Goal: Task Accomplishment & Management: Complete application form

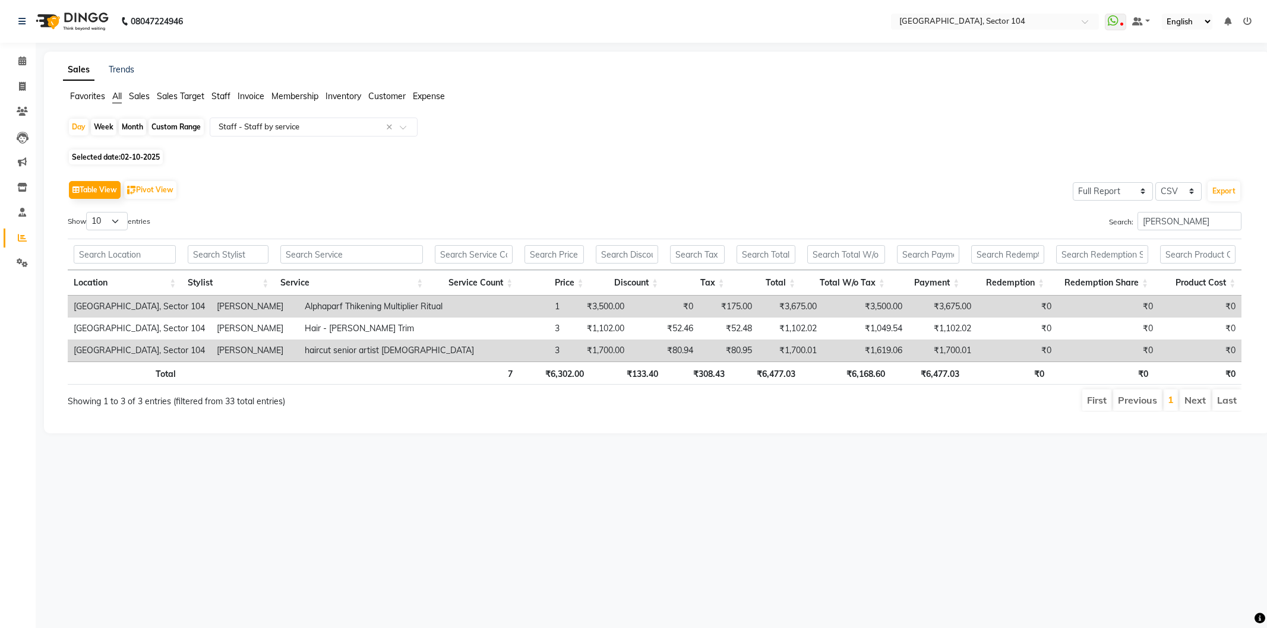
select select "full_report"
select select "csv"
click at [20, 84] on icon at bounding box center [22, 86] width 7 height 9
select select "service"
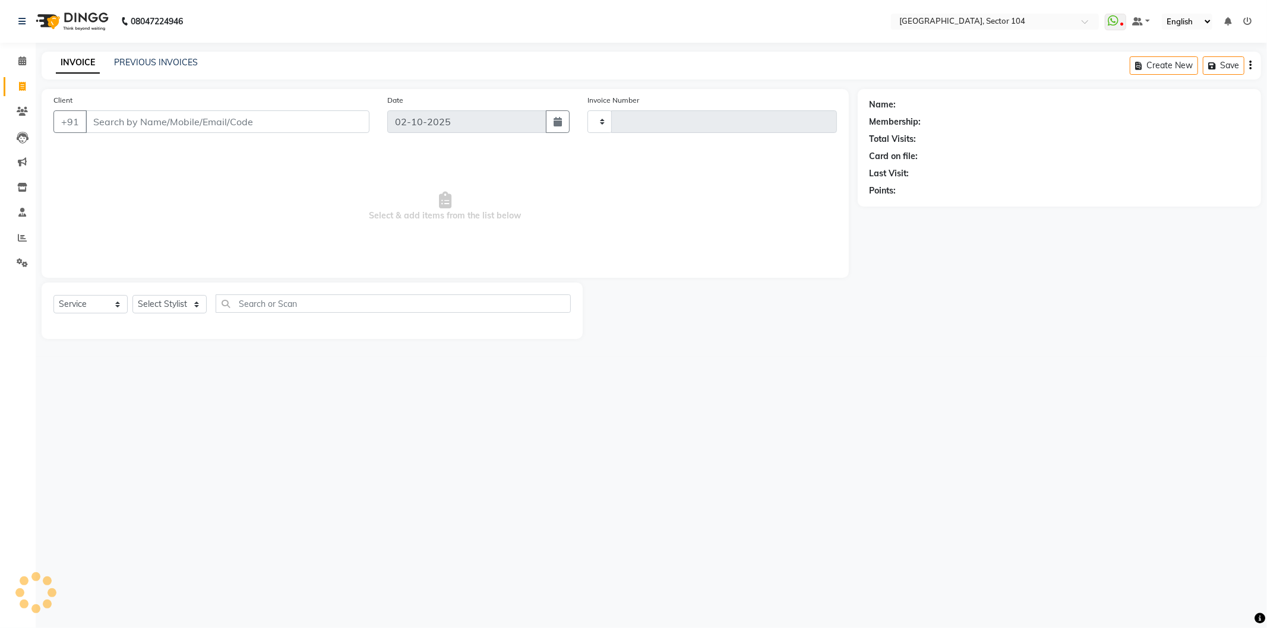
type input "4252"
select select "4009"
click at [125, 63] on link "PREVIOUS INVOICES" at bounding box center [156, 62] width 84 height 11
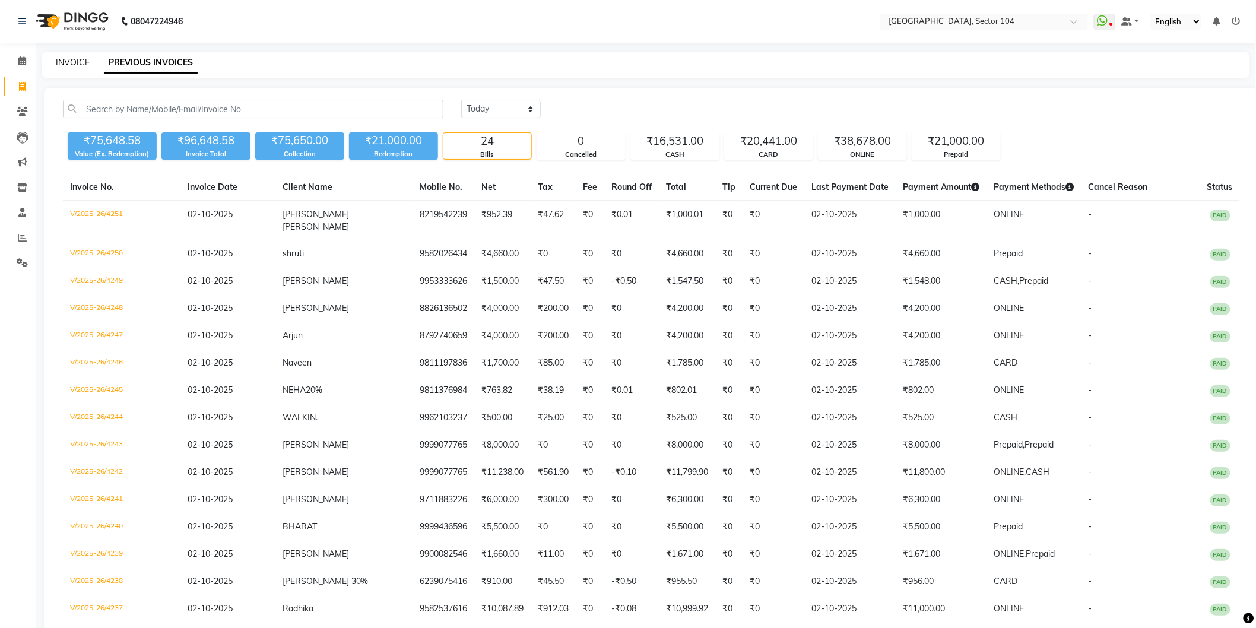
click at [79, 62] on link "INVOICE" at bounding box center [73, 62] width 34 height 11
select select "service"
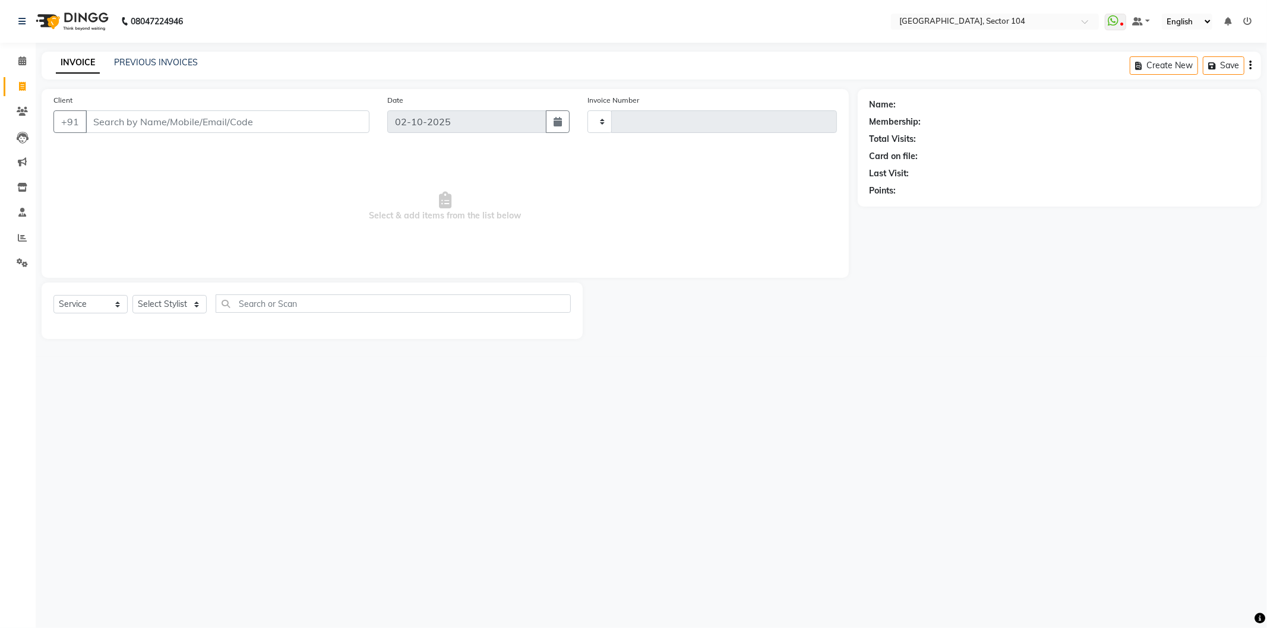
type input "4252"
select select "4009"
click at [126, 122] on input "Client" at bounding box center [228, 121] width 284 height 23
click at [181, 150] on span "9990045" at bounding box center [202, 149] width 42 height 12
type input "9990045054"
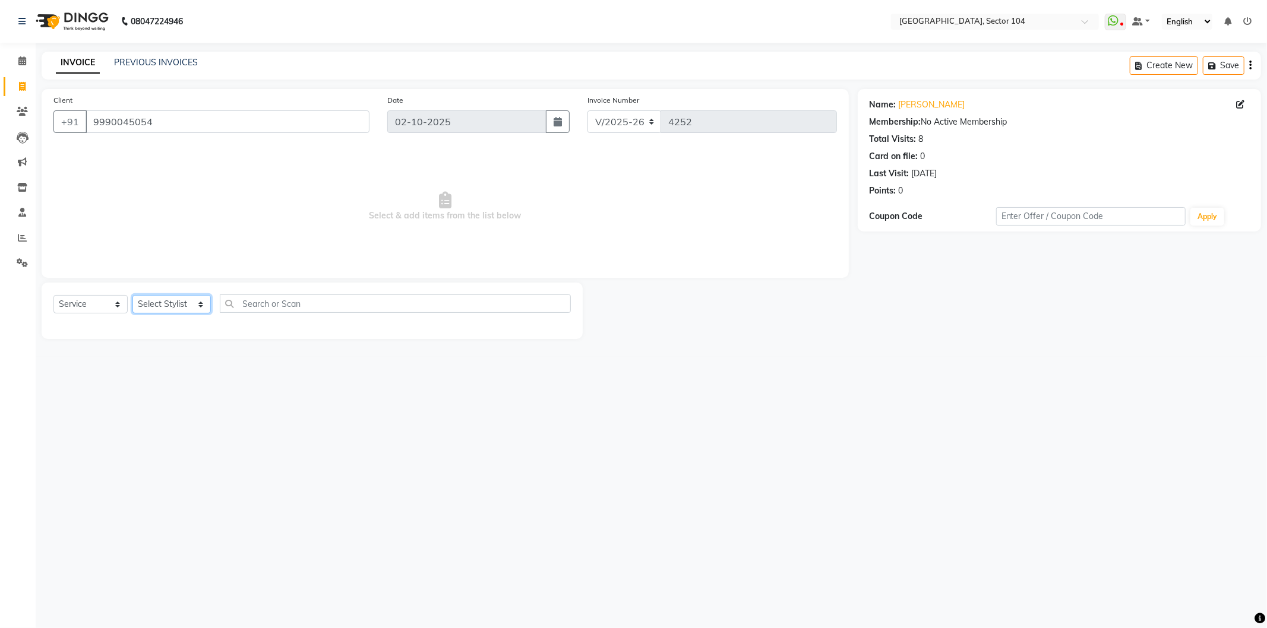
click at [159, 304] on select "Select Stylist [PERSON_NAME] [PERSON_NAME] [PERSON_NAME] [PERSON_NAME] [PERSON_…" at bounding box center [171, 304] width 78 height 18
select select "20899"
click at [132, 296] on select "Select Stylist [PERSON_NAME] [PERSON_NAME] [PERSON_NAME] [PERSON_NAME] [PERSON_…" at bounding box center [171, 304] width 78 height 18
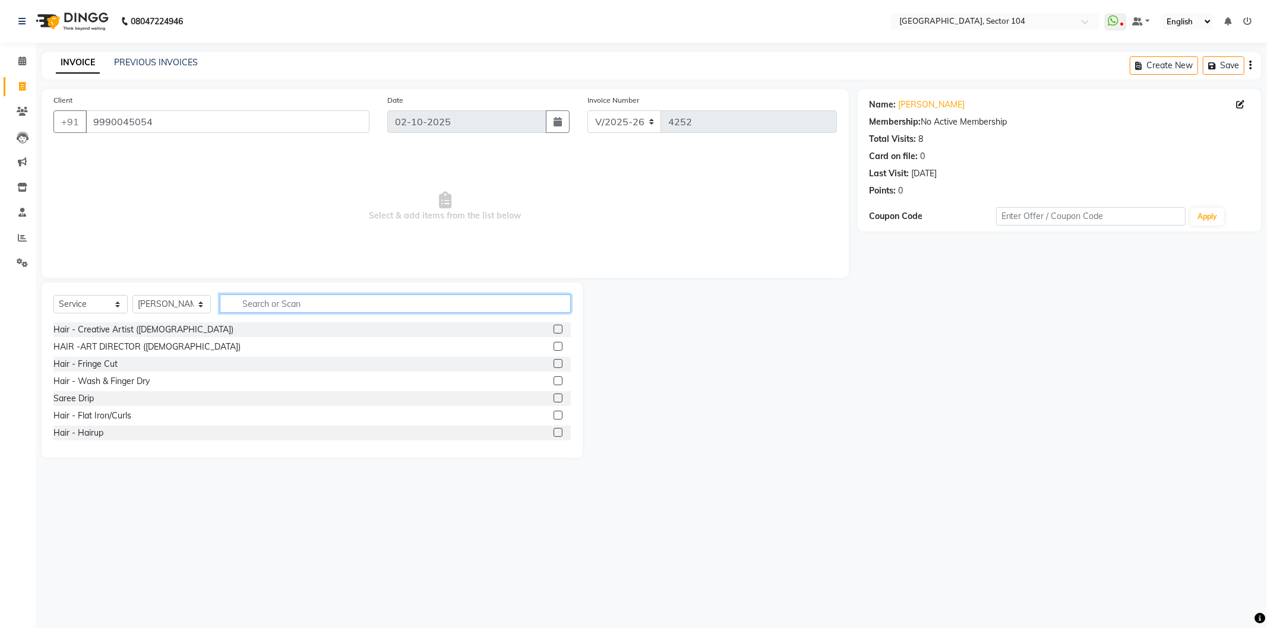
click at [254, 301] on input "text" at bounding box center [395, 304] width 351 height 18
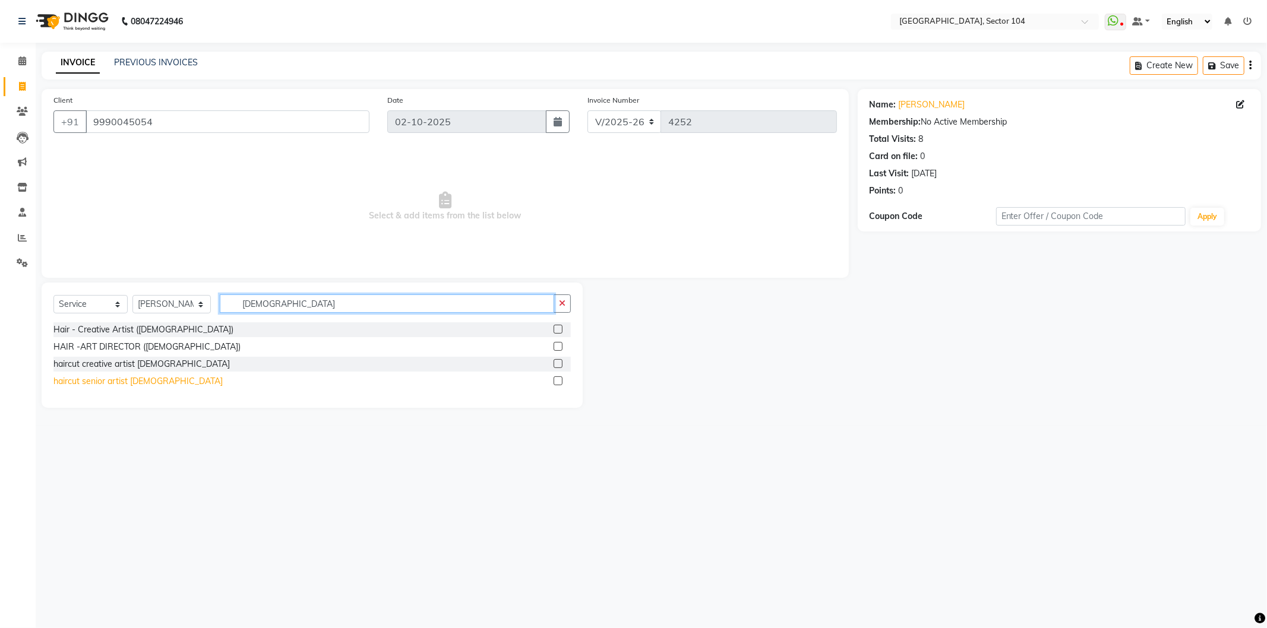
type input "[DEMOGRAPHIC_DATA]"
drag, startPoint x: 129, startPoint y: 381, endPoint x: 137, endPoint y: 375, distance: 9.3
click at [129, 381] on div "haircut senior artist [DEMOGRAPHIC_DATA]" at bounding box center [137, 381] width 169 height 12
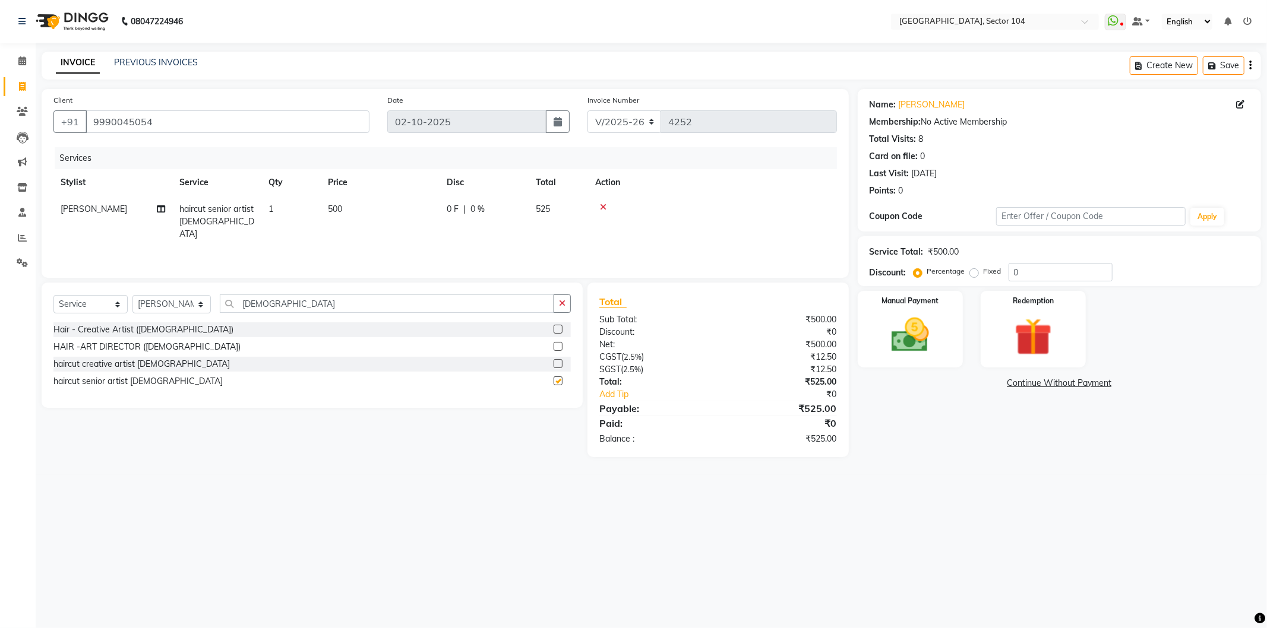
checkbox input "false"
click at [928, 337] on img at bounding box center [910, 335] width 64 height 45
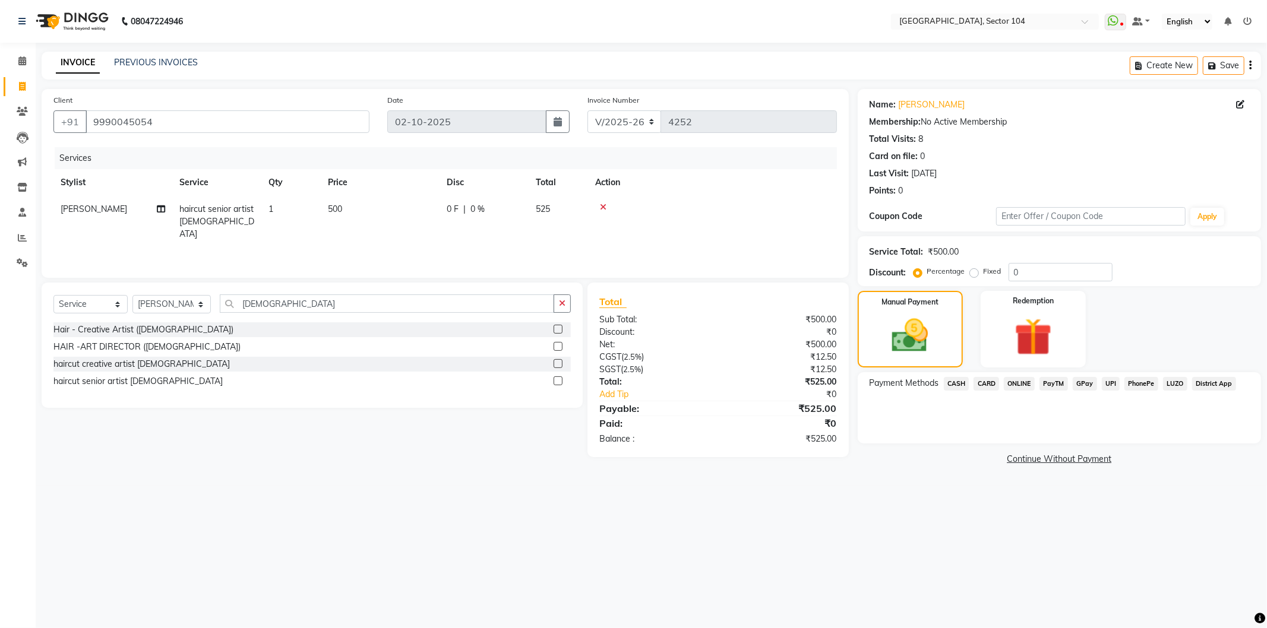
click at [1025, 381] on span "ONLINE" at bounding box center [1019, 384] width 31 height 14
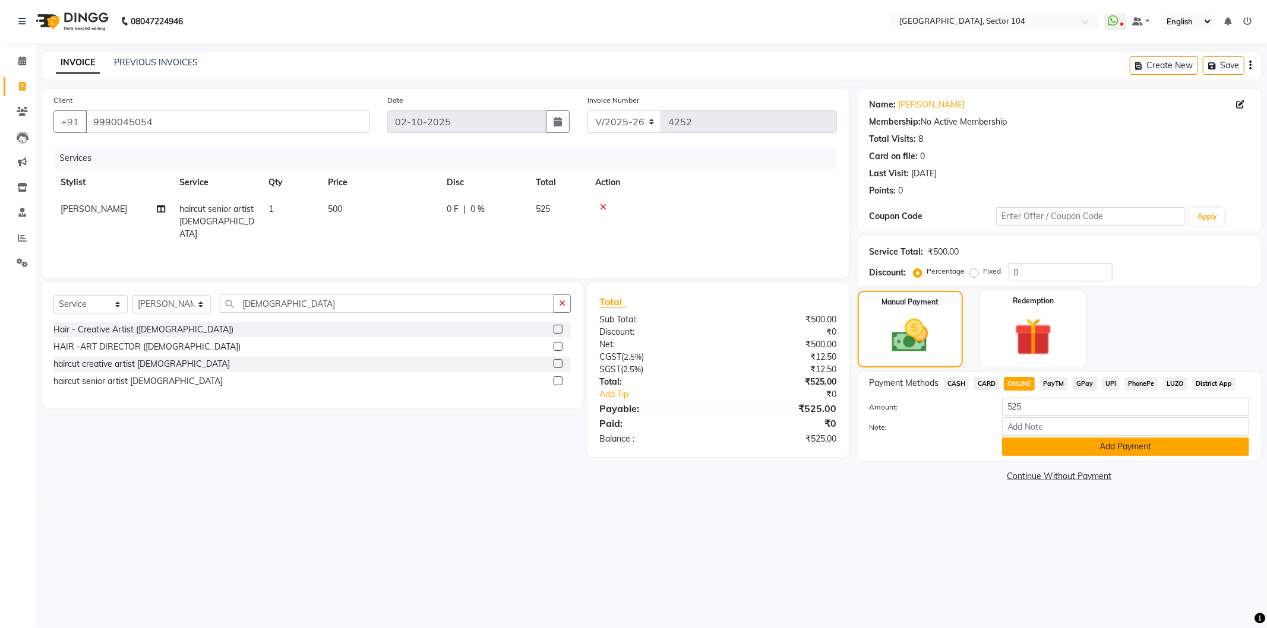
click at [1055, 443] on button "Add Payment" at bounding box center [1125, 447] width 247 height 18
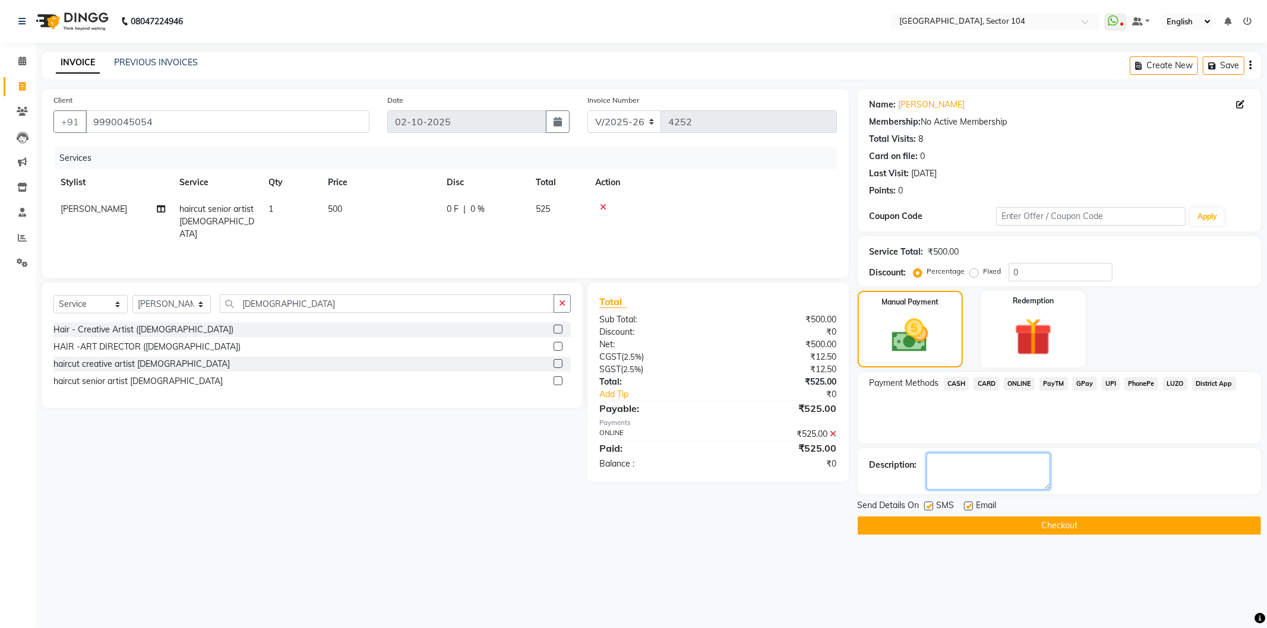
click at [1022, 473] on textarea at bounding box center [988, 471] width 124 height 37
click at [471, 455] on div "Select Service Product Membership Package Voucher Prepaid Gift Card Select Styl…" at bounding box center [308, 383] width 550 height 200
click at [961, 524] on button "Checkout" at bounding box center [1058, 526] width 403 height 18
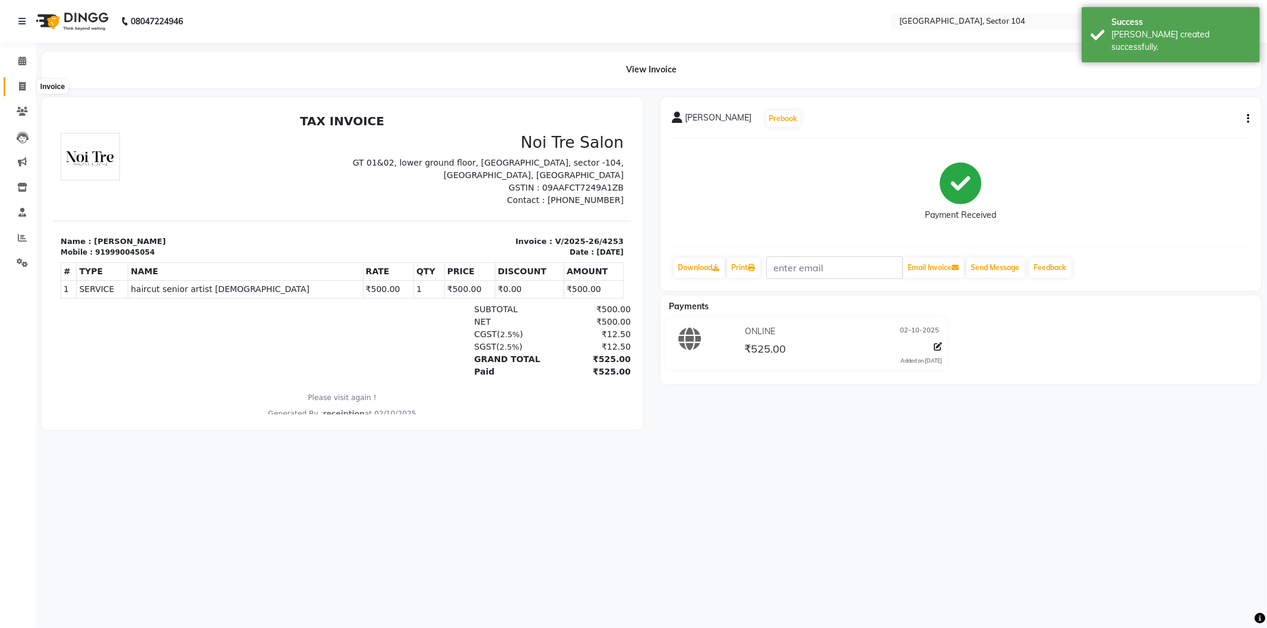
click at [19, 91] on icon at bounding box center [22, 86] width 7 height 9
select select "4009"
select select "service"
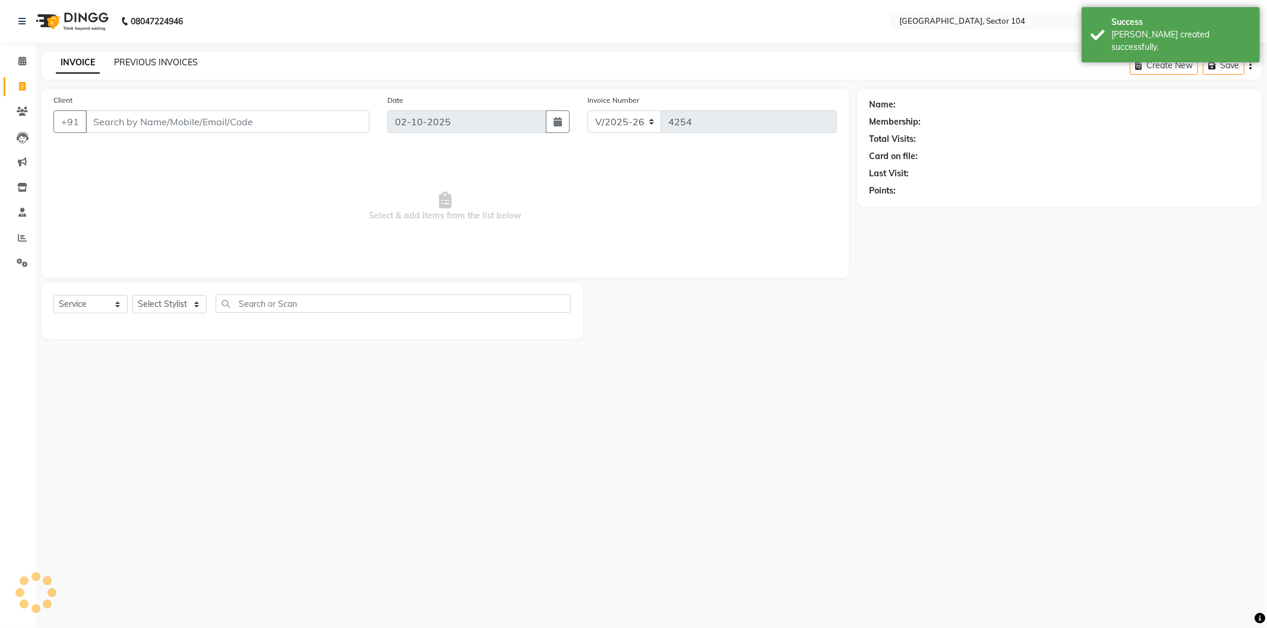
click at [141, 64] on link "PREVIOUS INVOICES" at bounding box center [156, 62] width 84 height 11
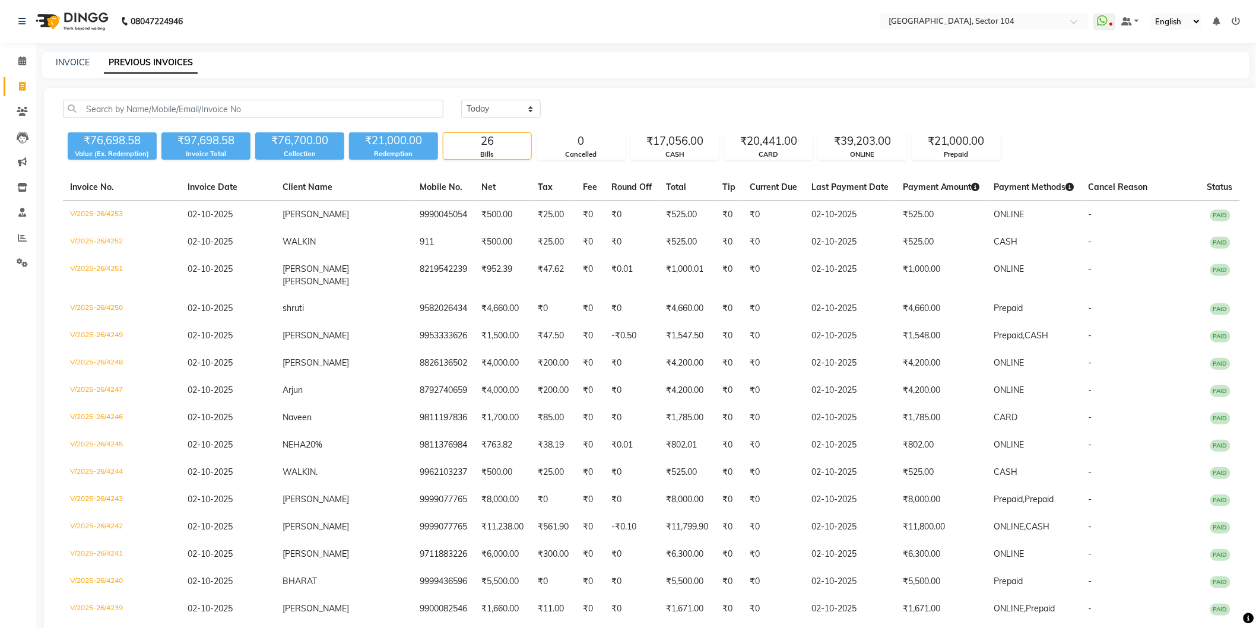
click at [1235, 17] on icon at bounding box center [1237, 21] width 8 height 8
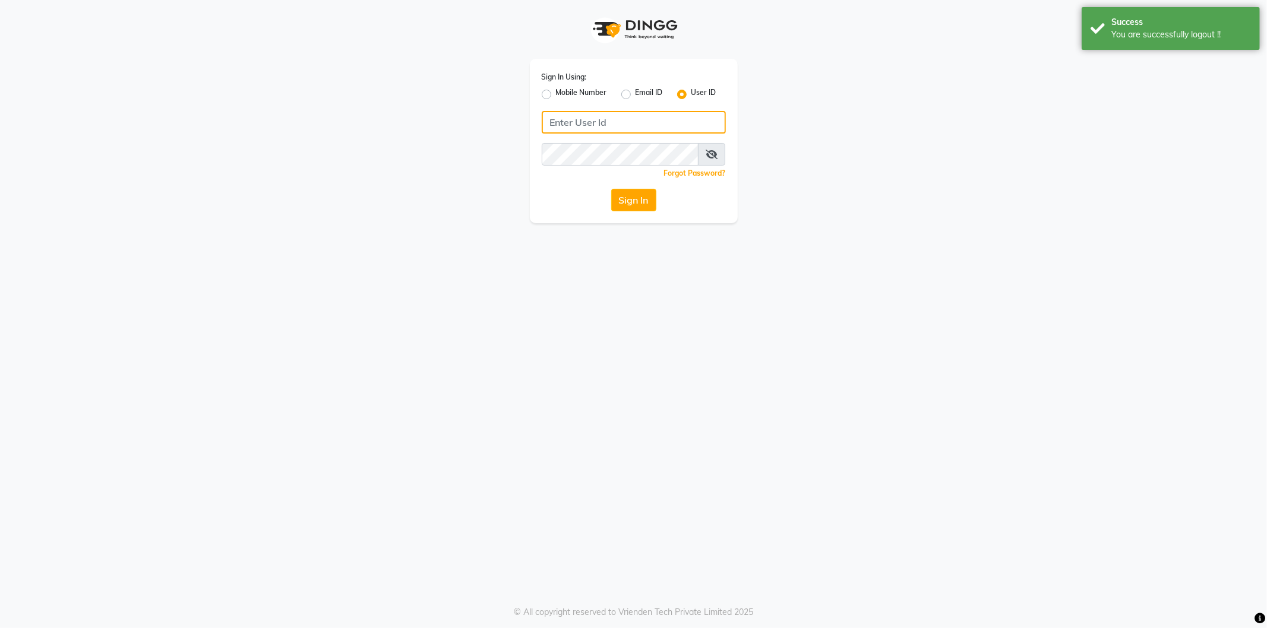
type input "9354158883"
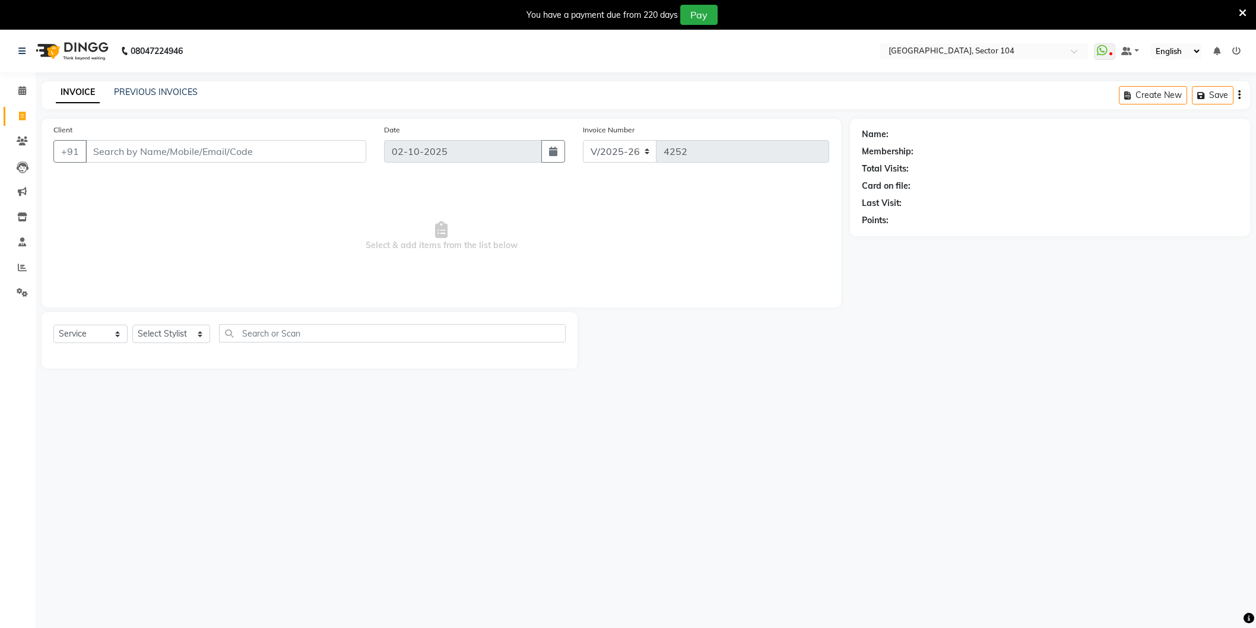
select select "4009"
select select "service"
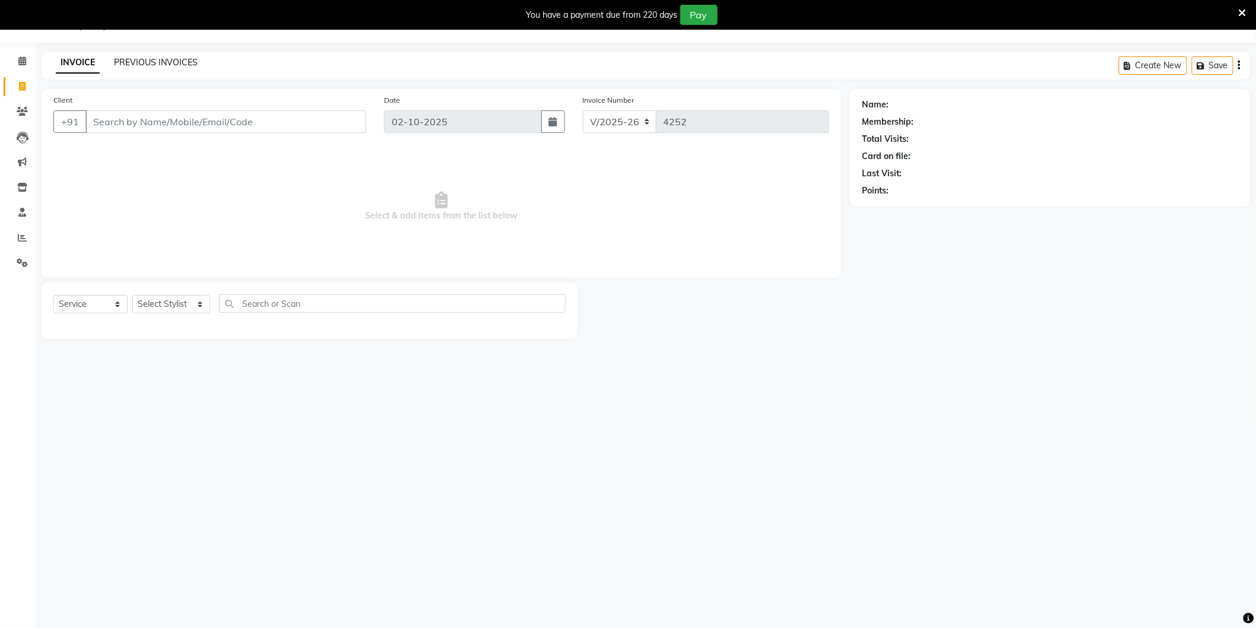
click at [175, 58] on link "PREVIOUS INVOICES" at bounding box center [156, 62] width 84 height 11
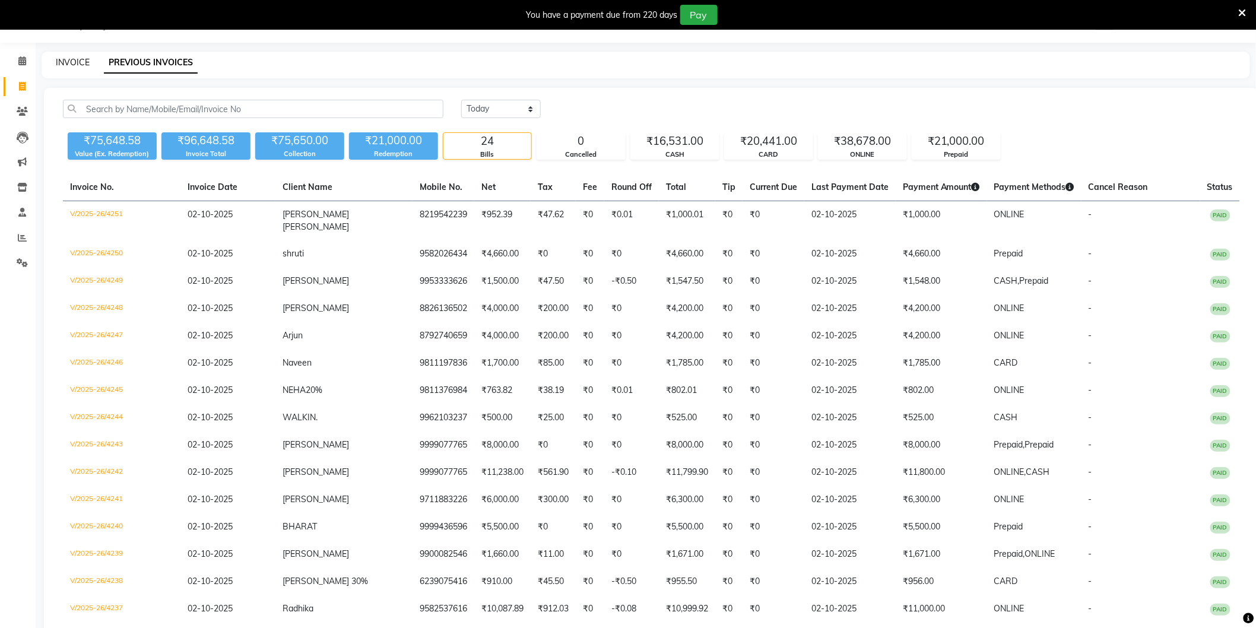
click at [74, 62] on link "INVOICE" at bounding box center [73, 62] width 34 height 11
select select "4009"
select select "service"
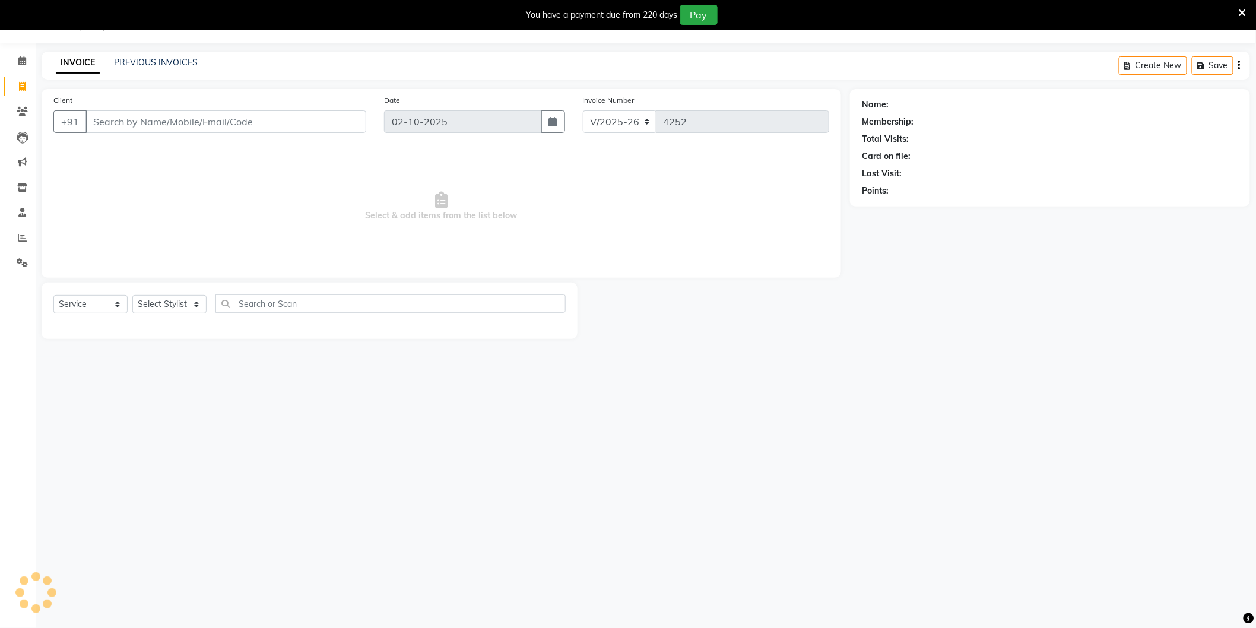
click at [129, 120] on input "Client" at bounding box center [226, 121] width 281 height 23
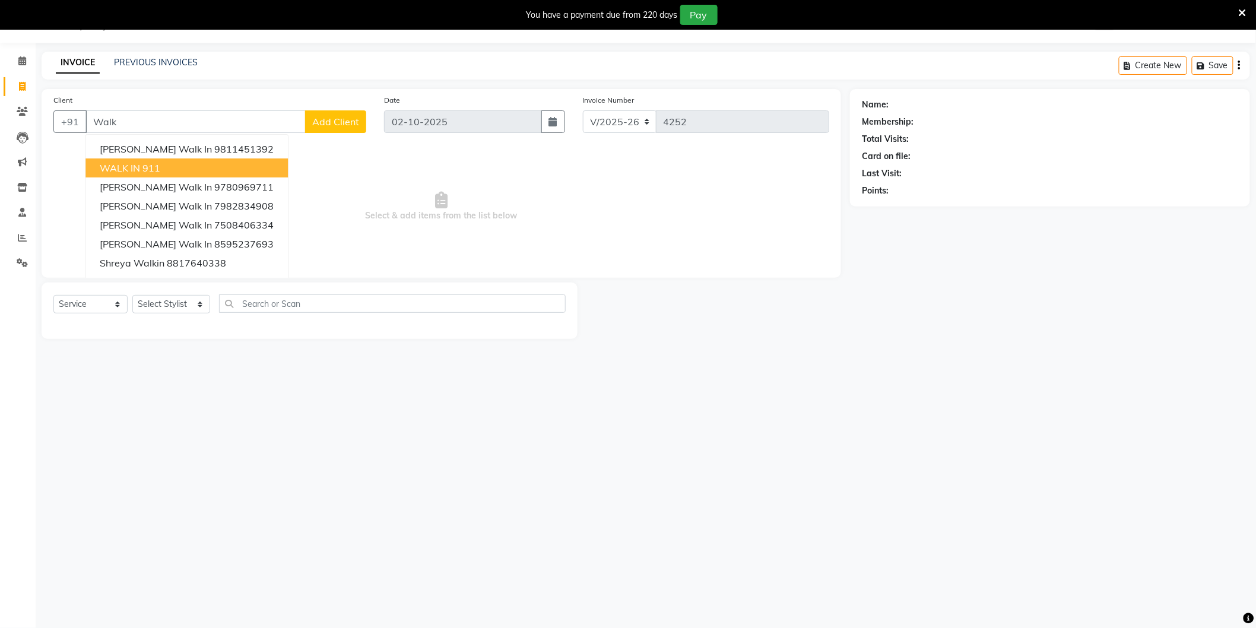
click at [129, 167] on span "WALK IN" at bounding box center [120, 168] width 40 height 12
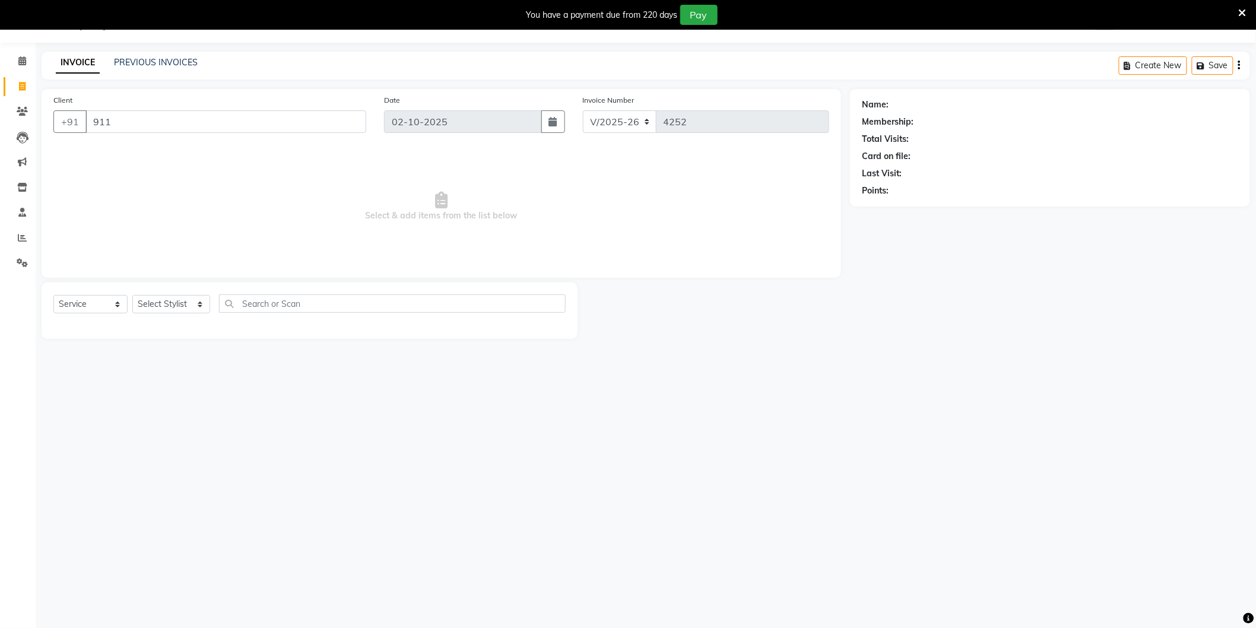
type input "911"
click at [181, 306] on select "Select Stylist [PERSON_NAME] [PERSON_NAME] [PERSON_NAME] [PERSON_NAME] [PERSON_…" at bounding box center [171, 304] width 78 height 18
select select "58995"
click at [132, 296] on select "Select Stylist [PERSON_NAME] [PERSON_NAME] [PERSON_NAME] [PERSON_NAME] [PERSON_…" at bounding box center [171, 304] width 78 height 18
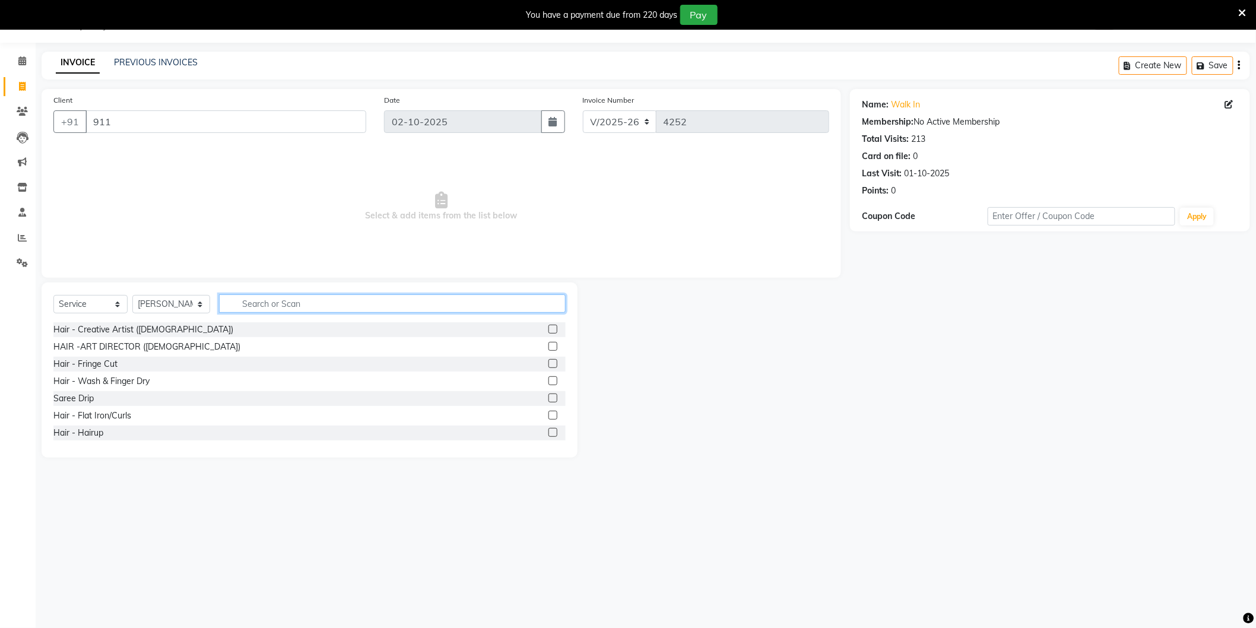
click at [273, 306] on input "text" at bounding box center [392, 304] width 347 height 18
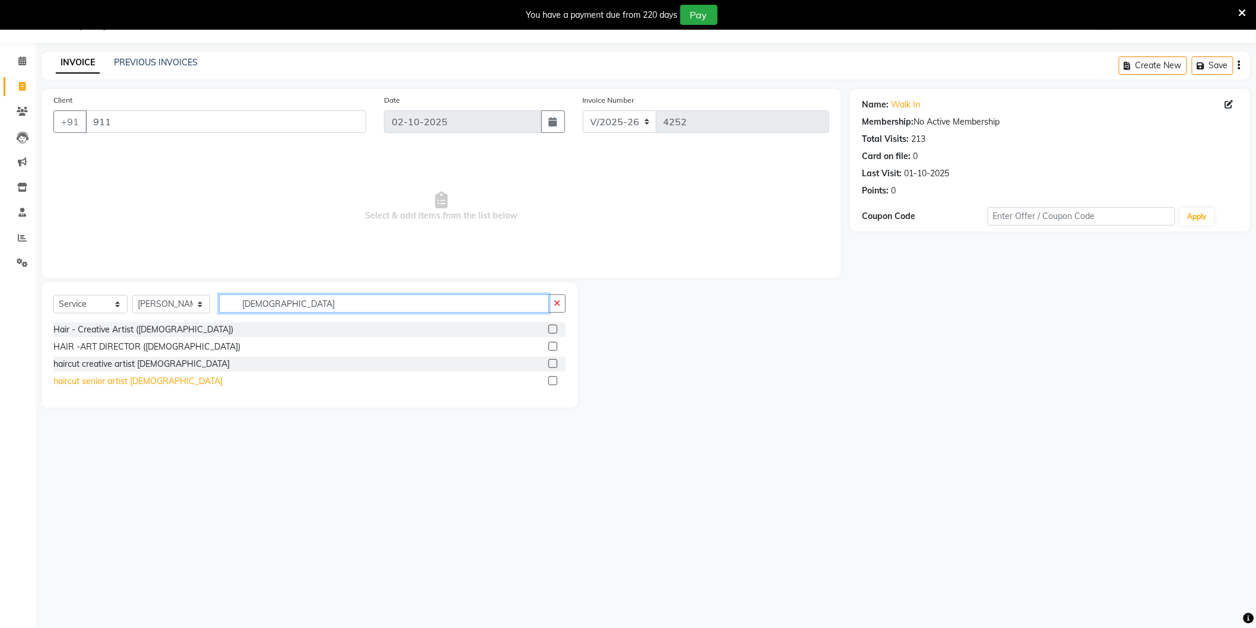
type input "[DEMOGRAPHIC_DATA]"
click at [111, 381] on div "haircut senior artist [DEMOGRAPHIC_DATA]" at bounding box center [137, 381] width 169 height 12
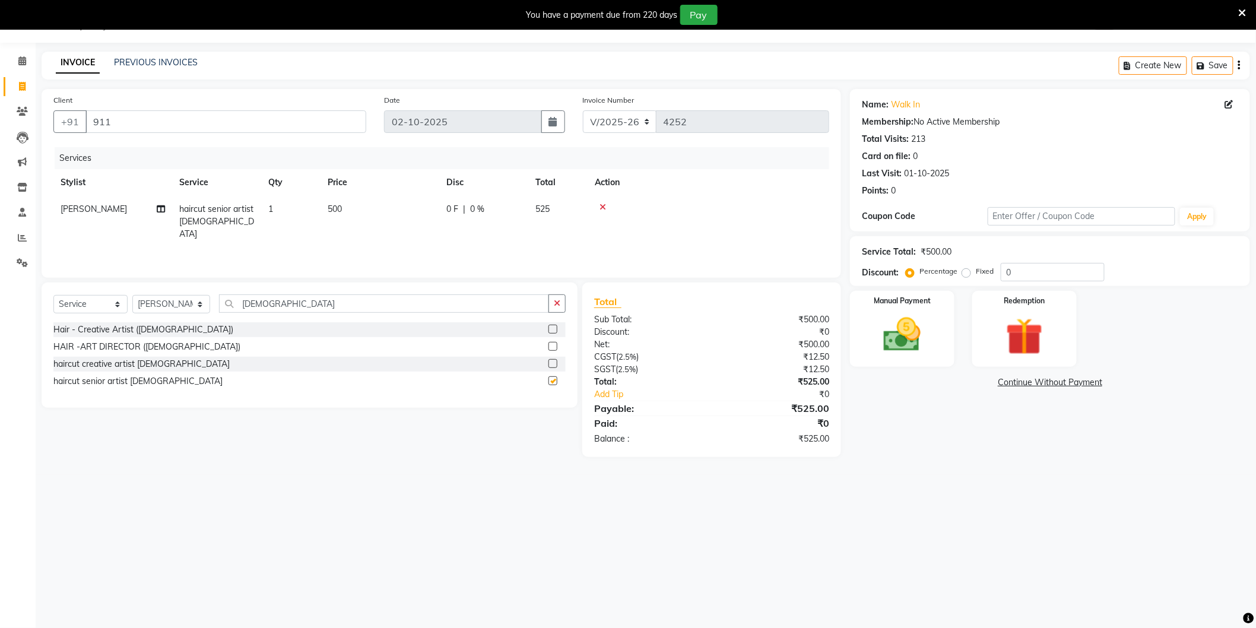
checkbox input "false"
click at [378, 206] on td "500" at bounding box center [380, 222] width 119 height 52
select select "58995"
click at [425, 219] on input "500" at bounding box center [436, 212] width 105 height 18
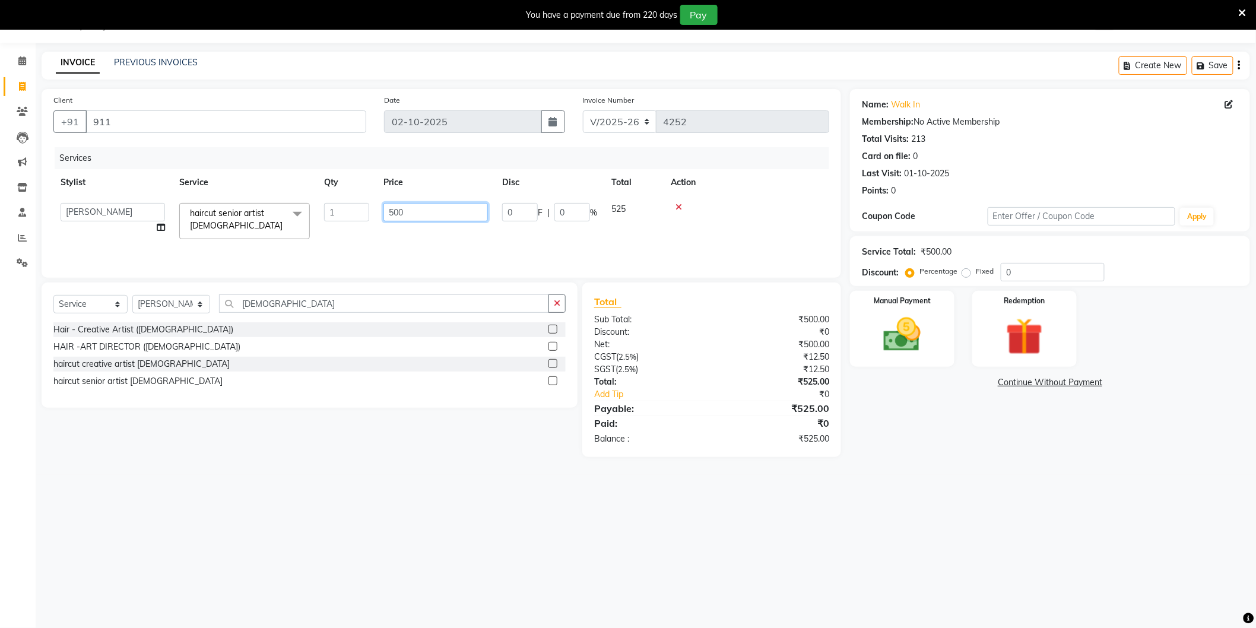
click at [425, 219] on input "500" at bounding box center [436, 212] width 105 height 18
click at [954, 469] on main "INVOICE PREVIOUS INVOICES Create New Save Client +91 911 Date [DATE] Invoice Nu…" at bounding box center [646, 263] width 1221 height 423
click at [928, 354] on img at bounding box center [902, 335] width 63 height 45
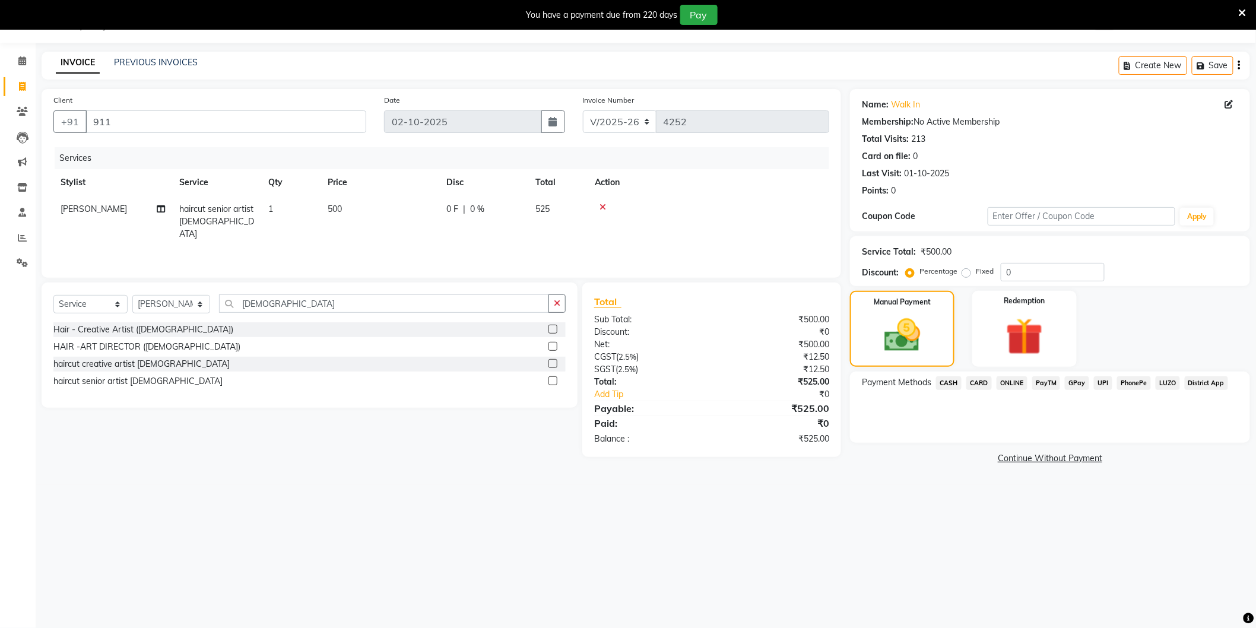
click at [947, 383] on span "CASH" at bounding box center [949, 383] width 26 height 14
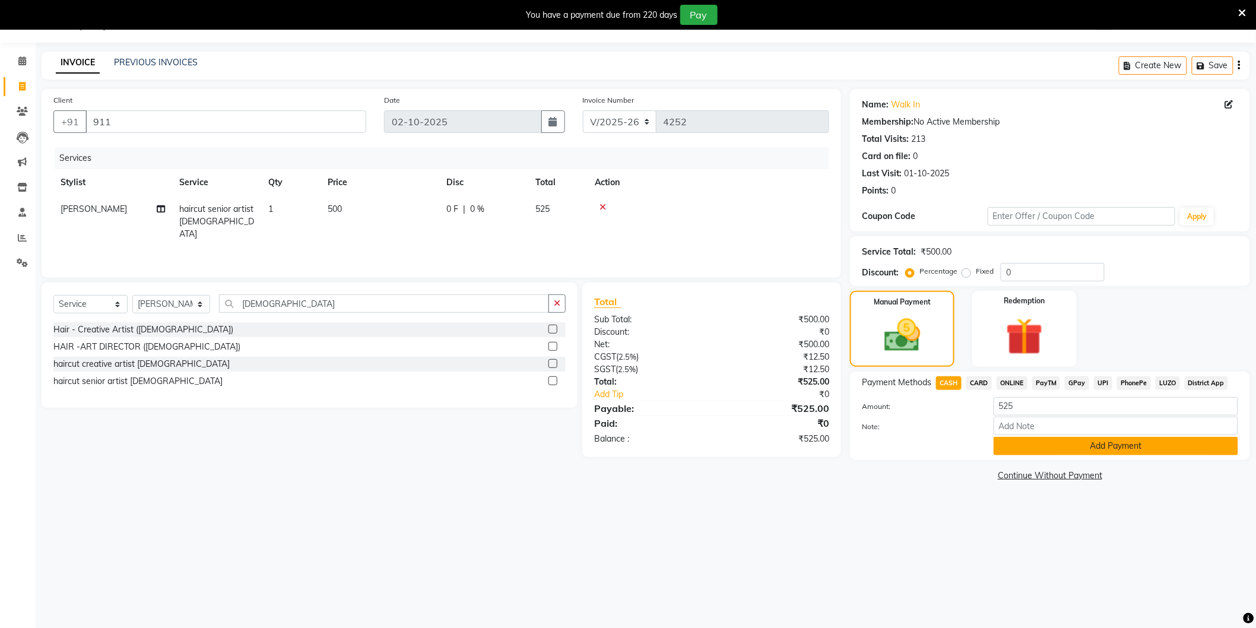
click at [1023, 442] on button "Add Payment" at bounding box center [1116, 446] width 245 height 18
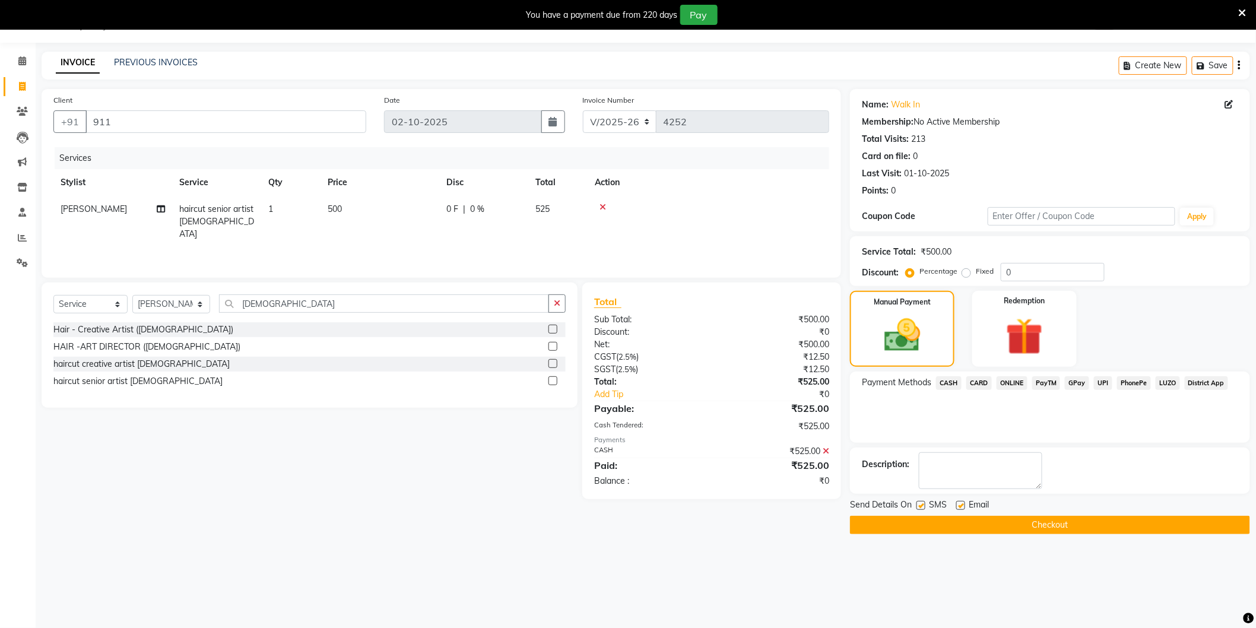
click at [989, 523] on button "Checkout" at bounding box center [1050, 525] width 400 height 18
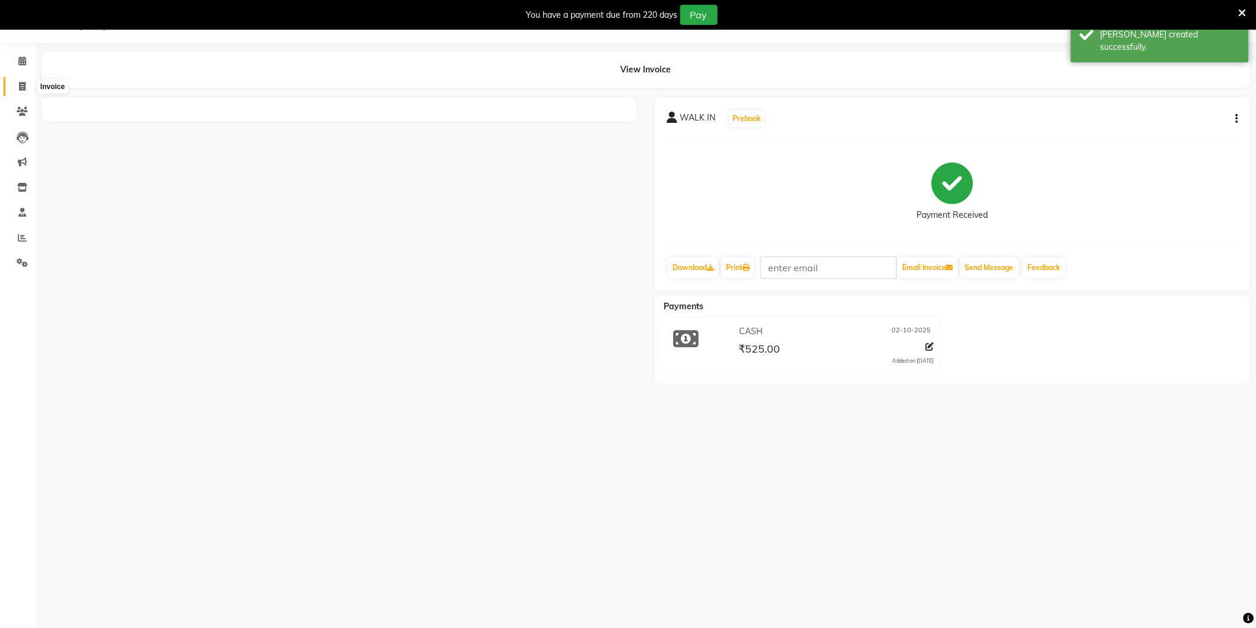
click at [23, 82] on icon at bounding box center [22, 86] width 7 height 9
select select "service"
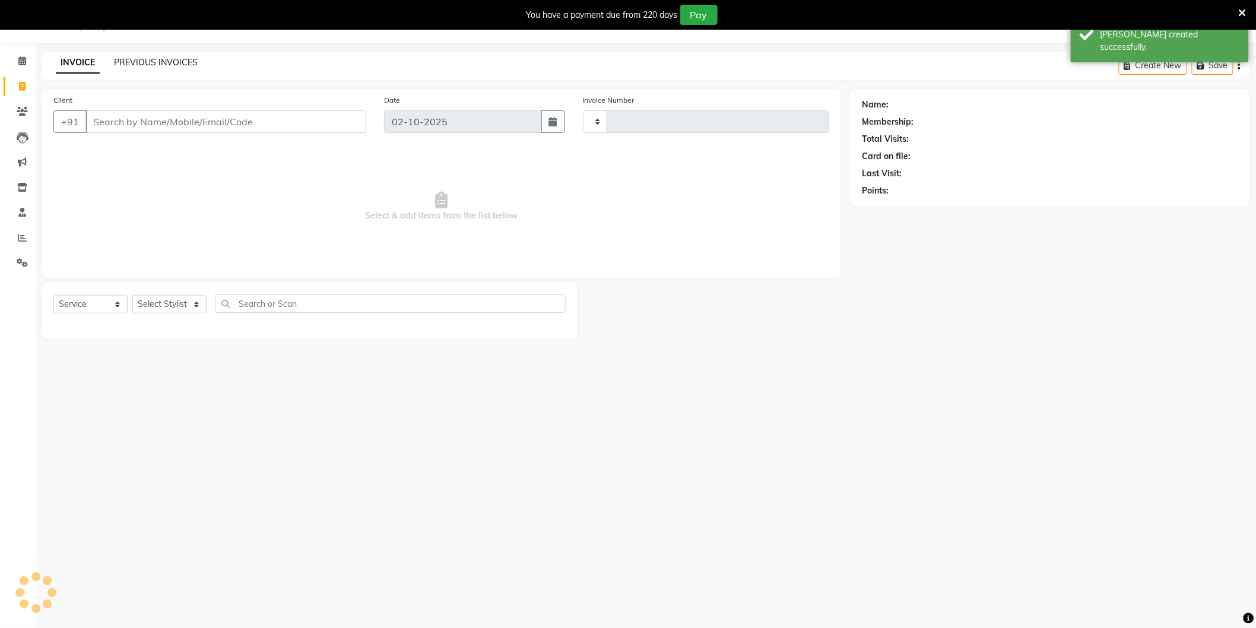
type input "4253"
select select "4009"
click at [166, 62] on link "PREVIOUS INVOICES" at bounding box center [156, 62] width 84 height 11
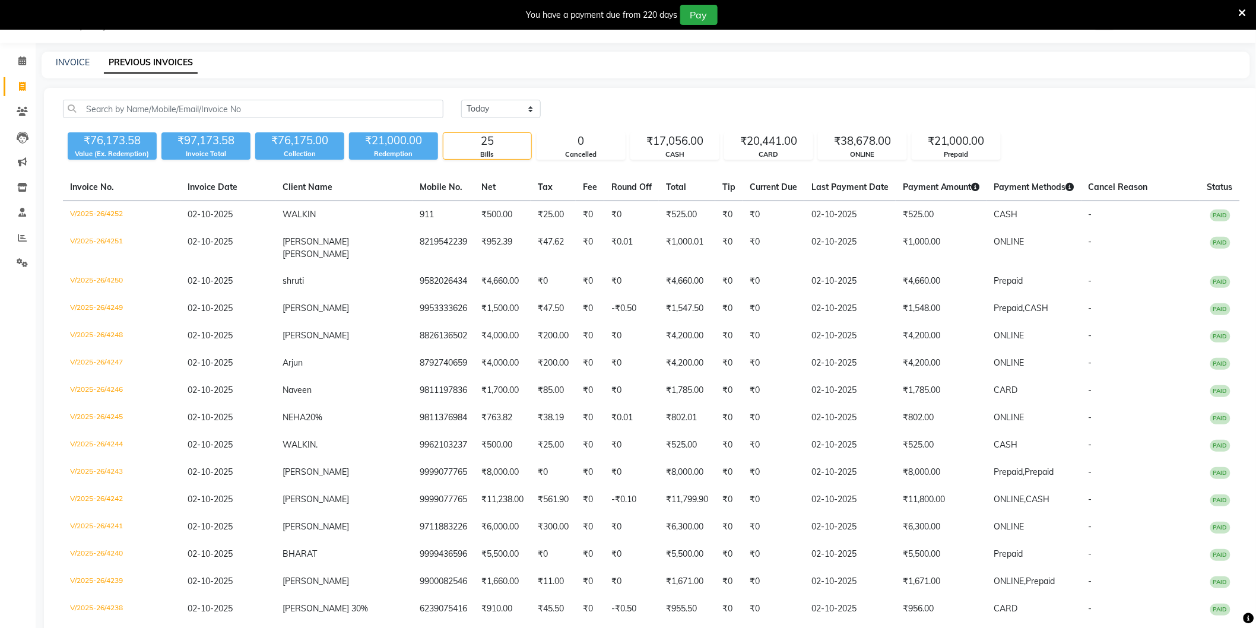
click at [664, 67] on div "INVOICE PREVIOUS INVOICES" at bounding box center [639, 62] width 1195 height 12
click at [87, 63] on link "INVOICE" at bounding box center [73, 62] width 34 height 11
select select "service"
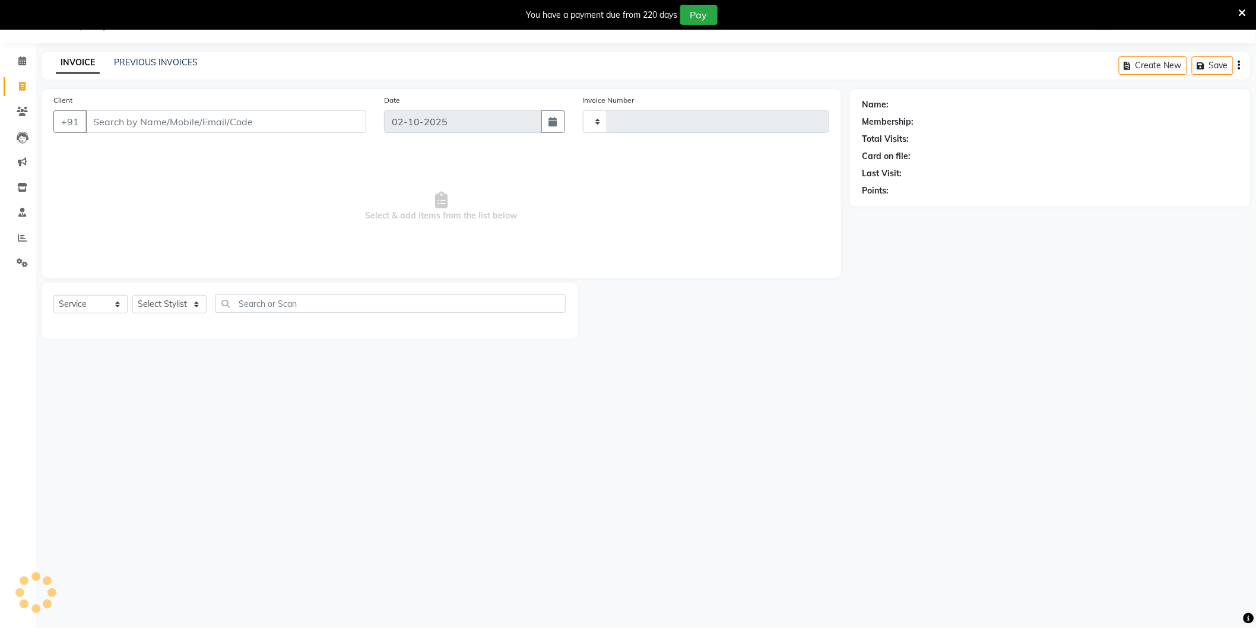
type input "4253"
select select "4009"
click at [128, 57] on link "PREVIOUS INVOICES" at bounding box center [156, 62] width 84 height 11
